Goal: Check status: Check status

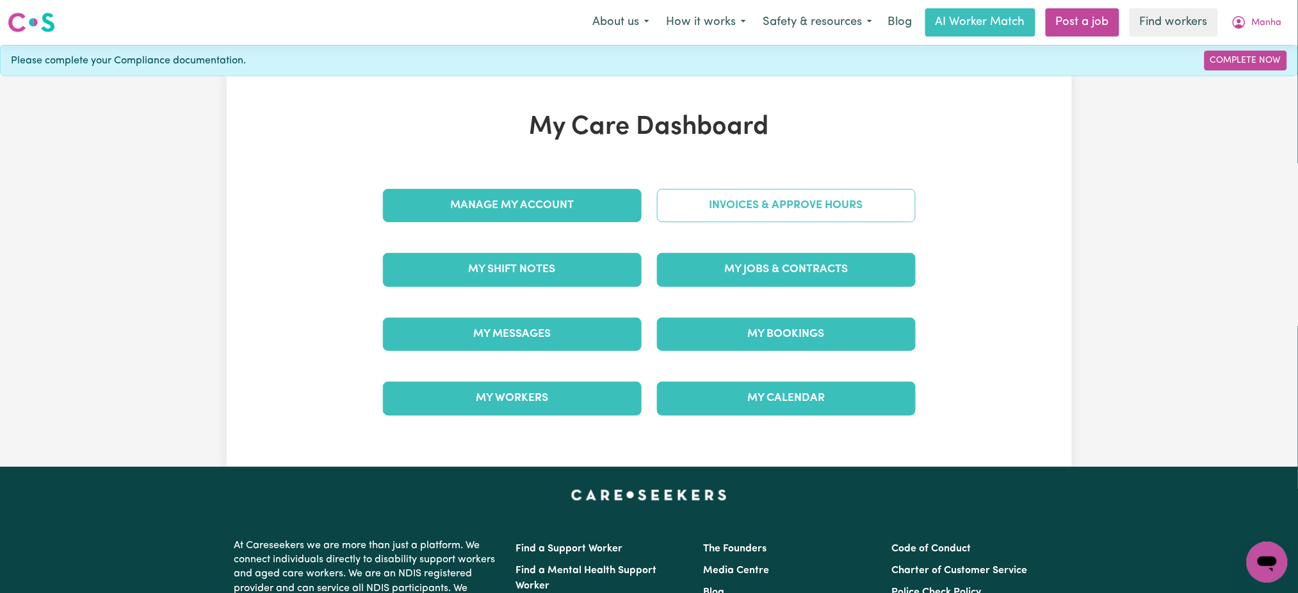
click at [844, 218] on link "Invoices & Approve Hours" at bounding box center [786, 205] width 259 height 33
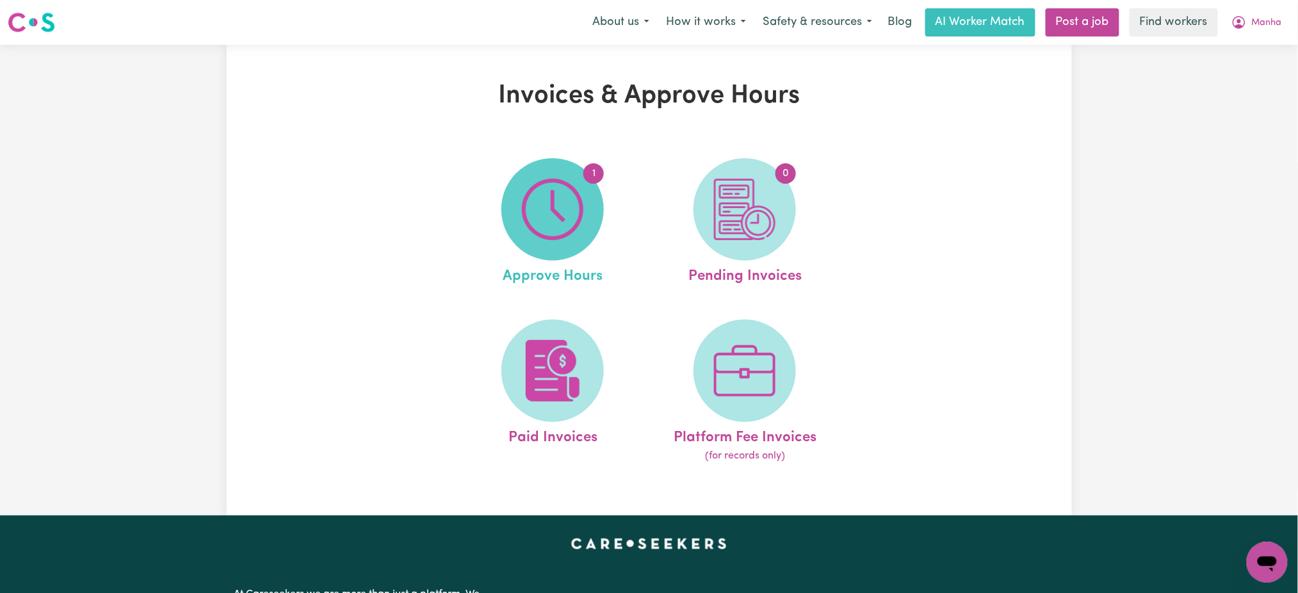
click at [595, 232] on span "1" at bounding box center [552, 209] width 102 height 102
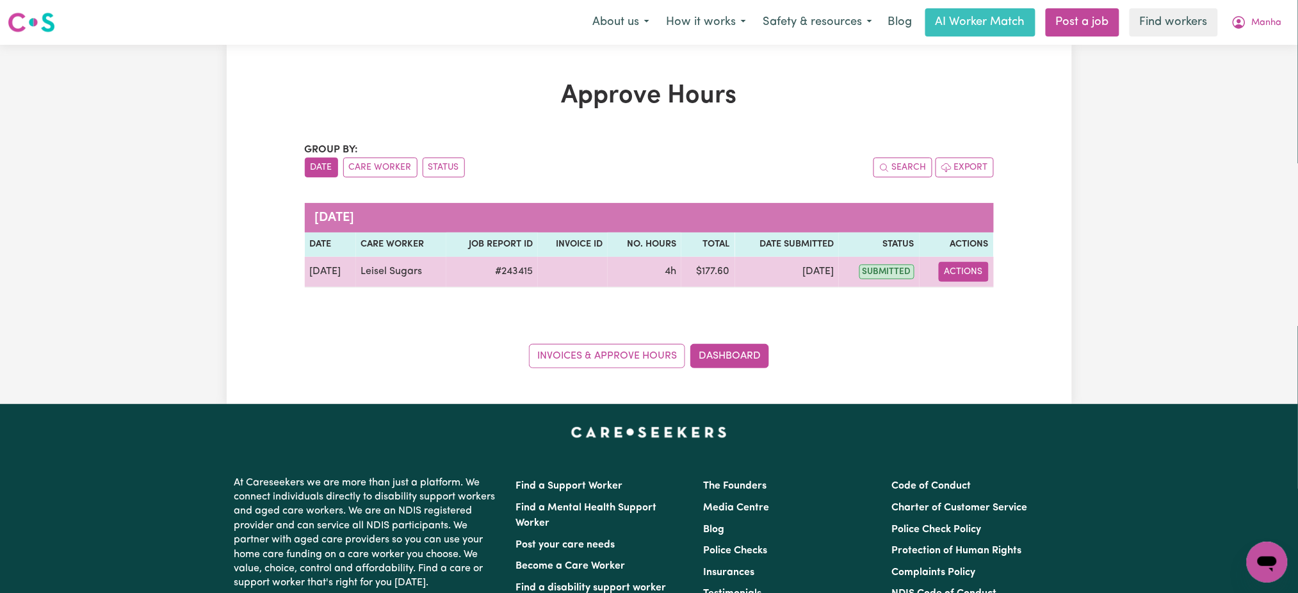
click at [964, 275] on button "Actions" at bounding box center [963, 272] width 50 height 20
click at [984, 307] on link "View Job Report" at bounding box center [992, 302] width 109 height 26
select select "pm"
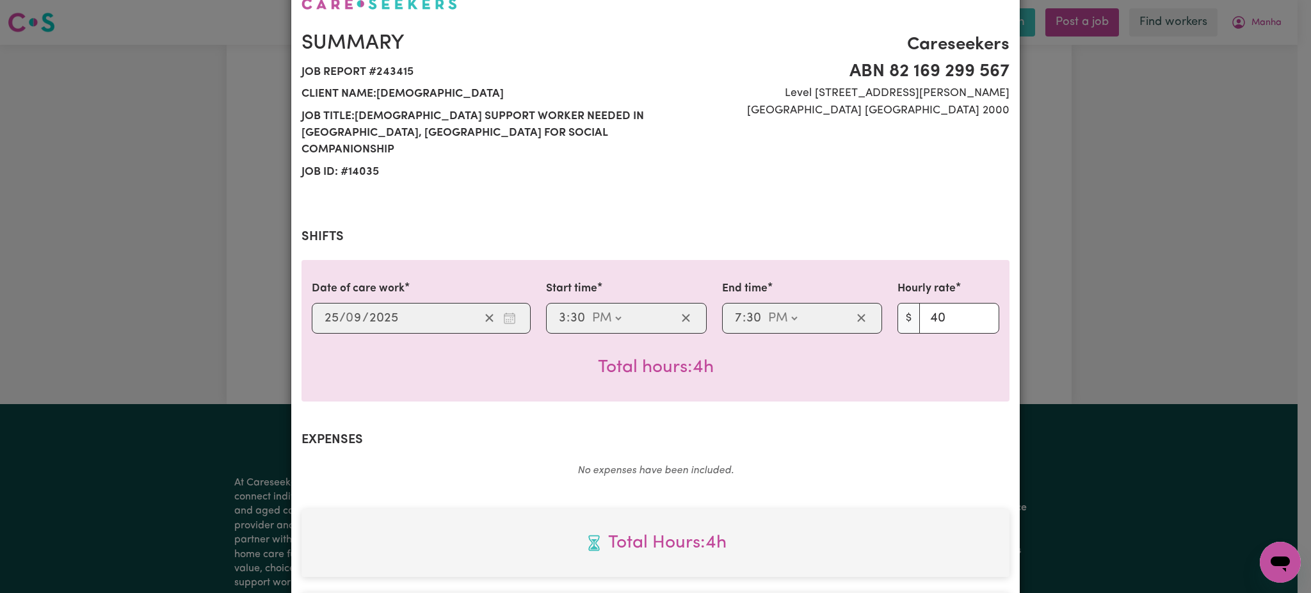
scroll to position [70, 0]
